Goal: Navigation & Orientation: Find specific page/section

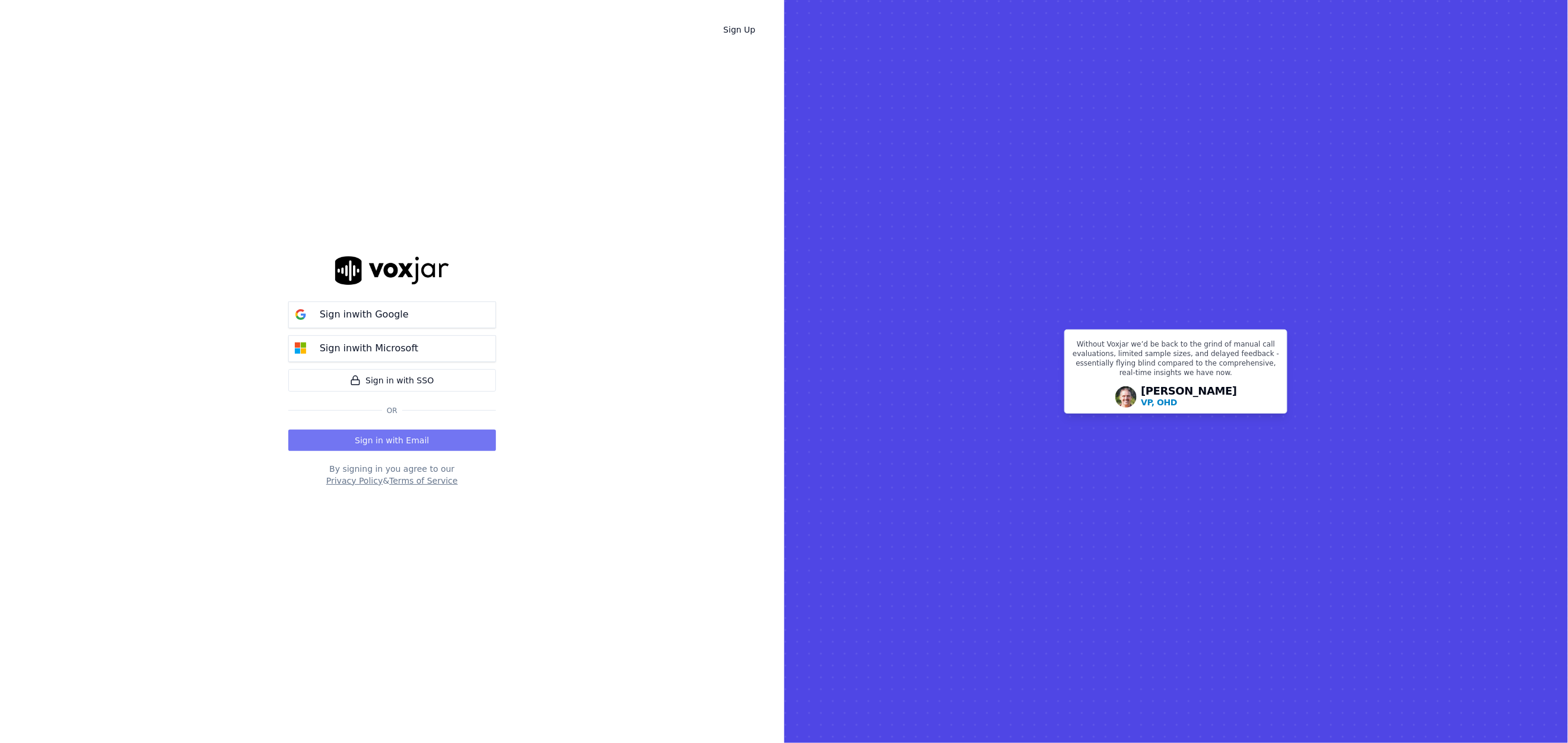
click at [376, 434] on button "Sign in with Email" at bounding box center [393, 440] width 208 height 22
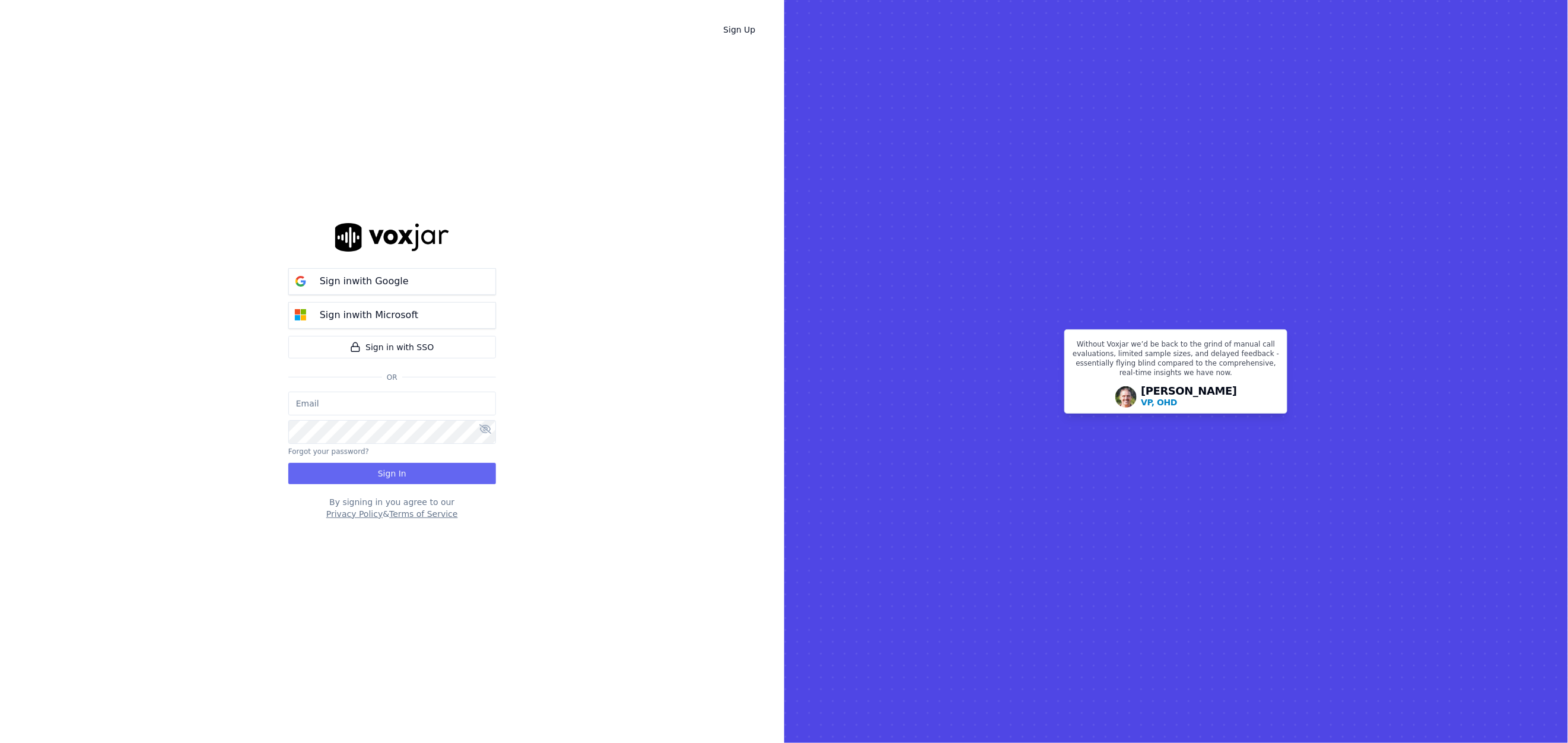
type input "[EMAIL_ADDRESS][DOMAIN_NAME]"
click at [355, 476] on button "Sign In" at bounding box center [393, 473] width 208 height 22
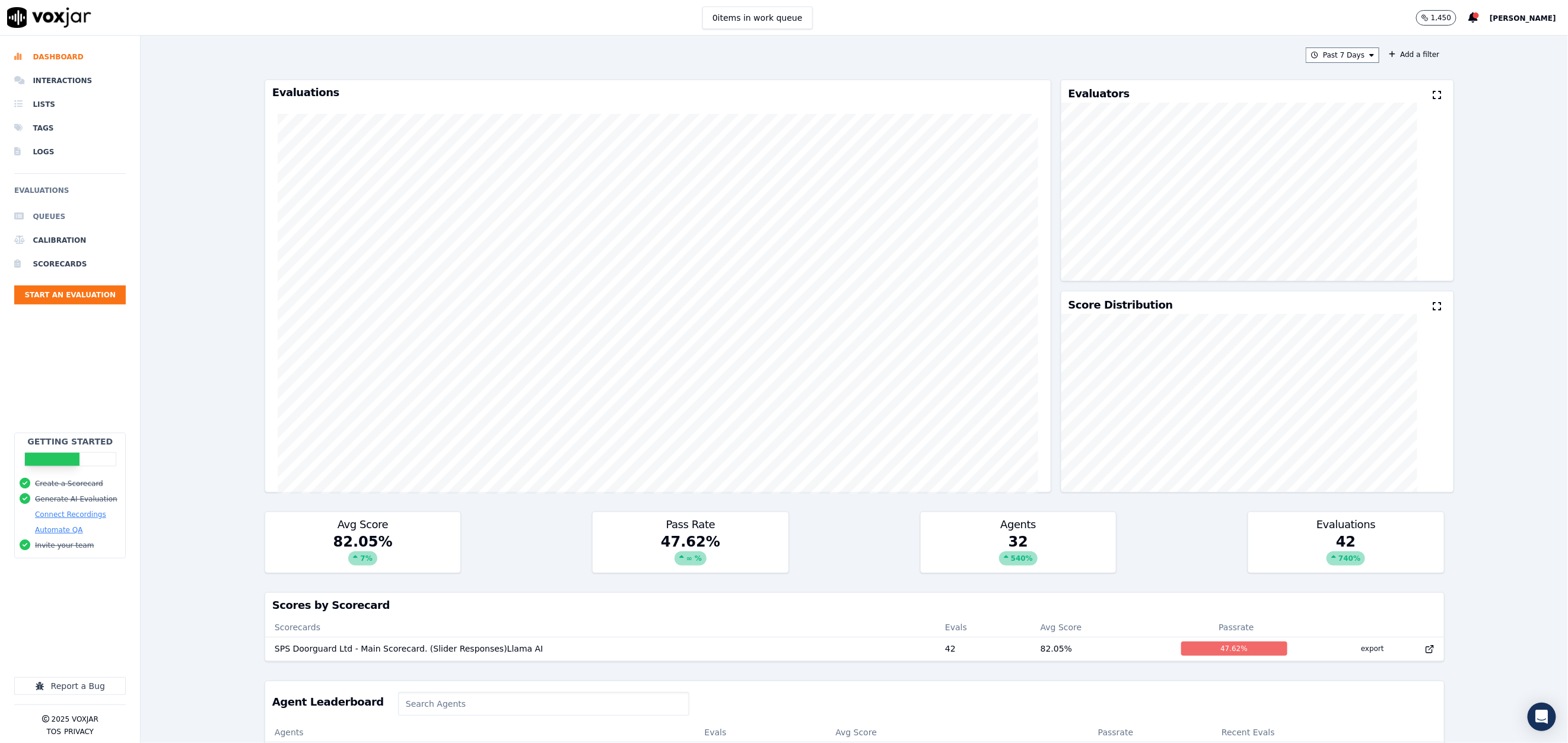
click at [46, 218] on li "Queues" at bounding box center [70, 217] width 112 height 24
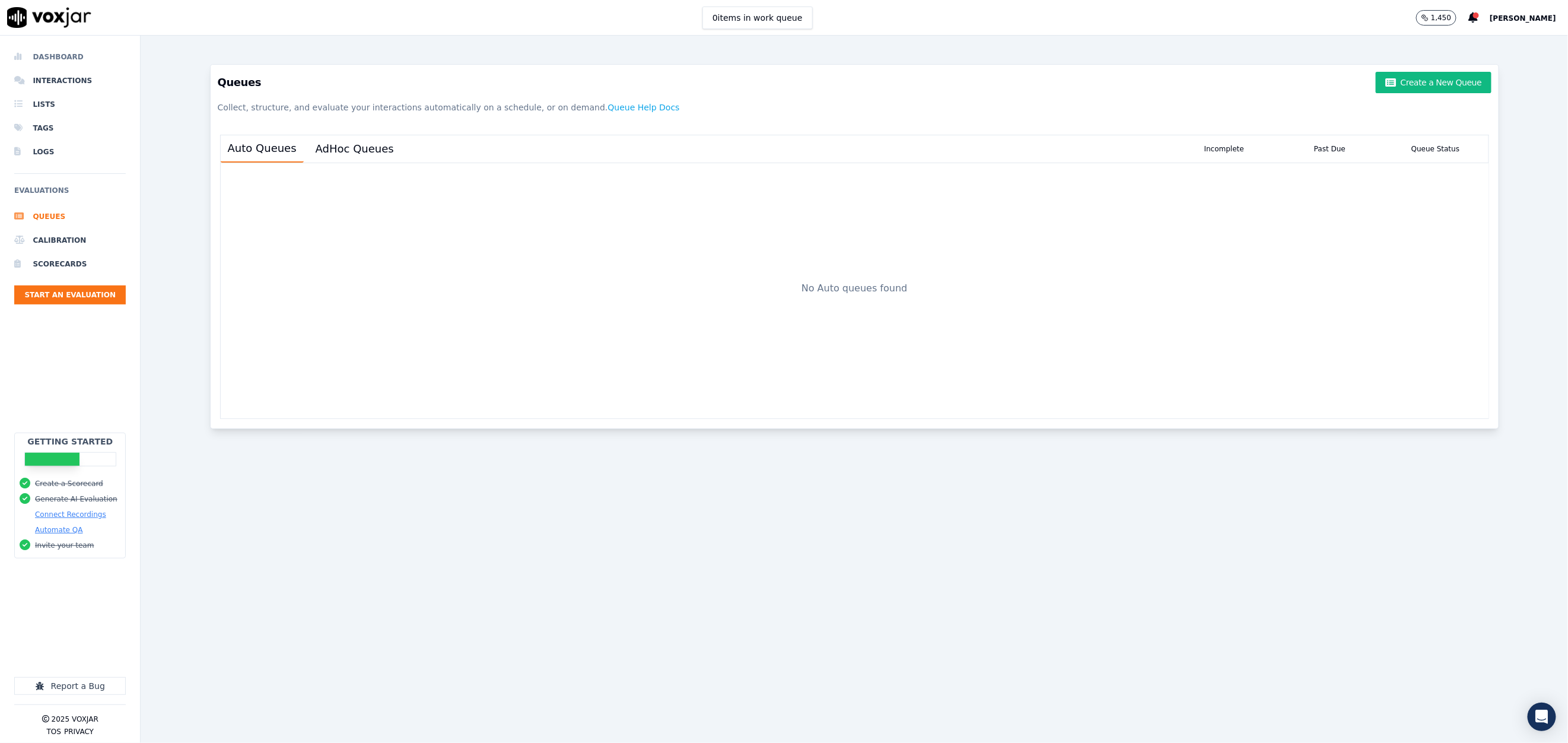
click at [54, 60] on li "Dashboard" at bounding box center [70, 57] width 112 height 24
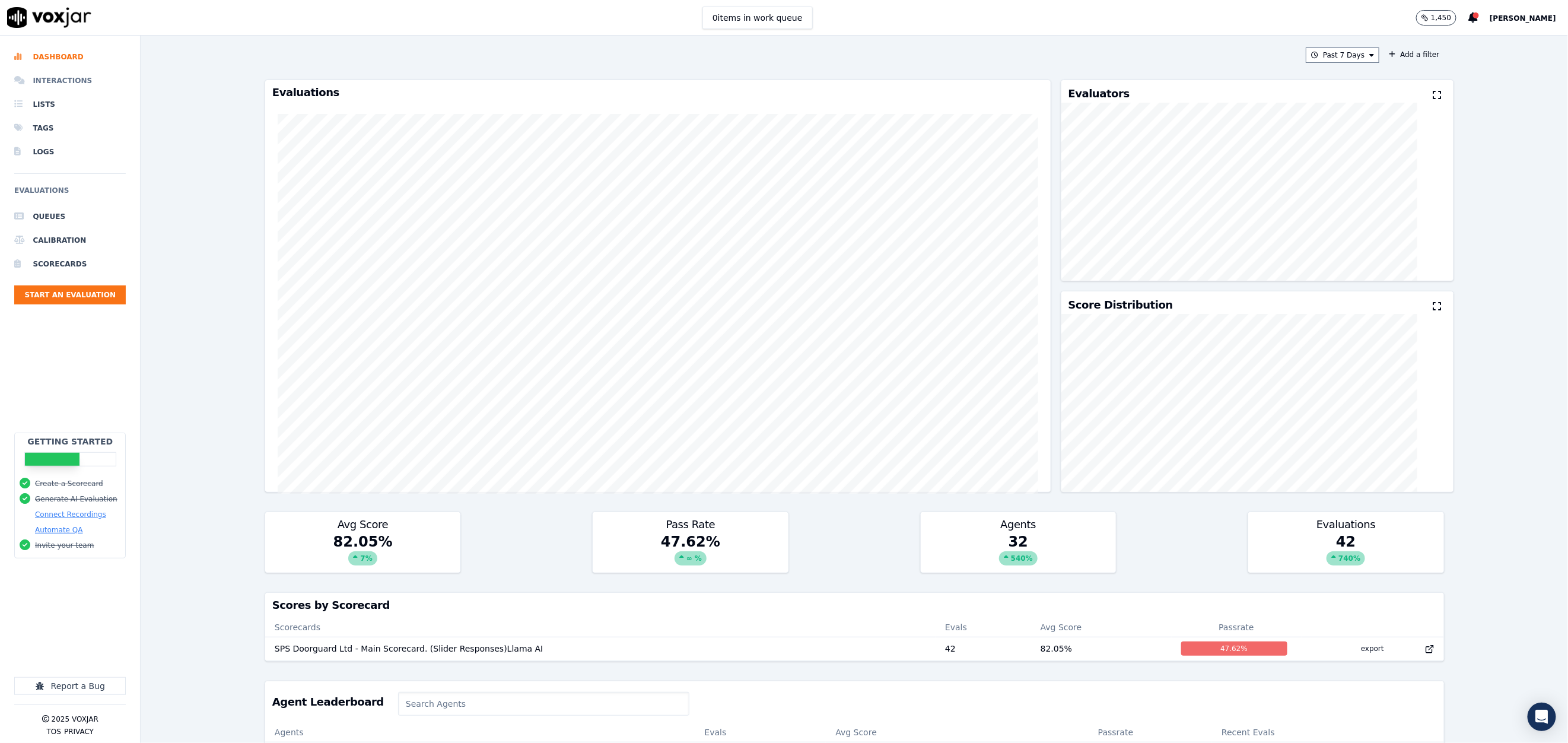
click at [36, 86] on li "Interactions" at bounding box center [70, 81] width 112 height 24
